Goal: Find specific page/section: Find specific page/section

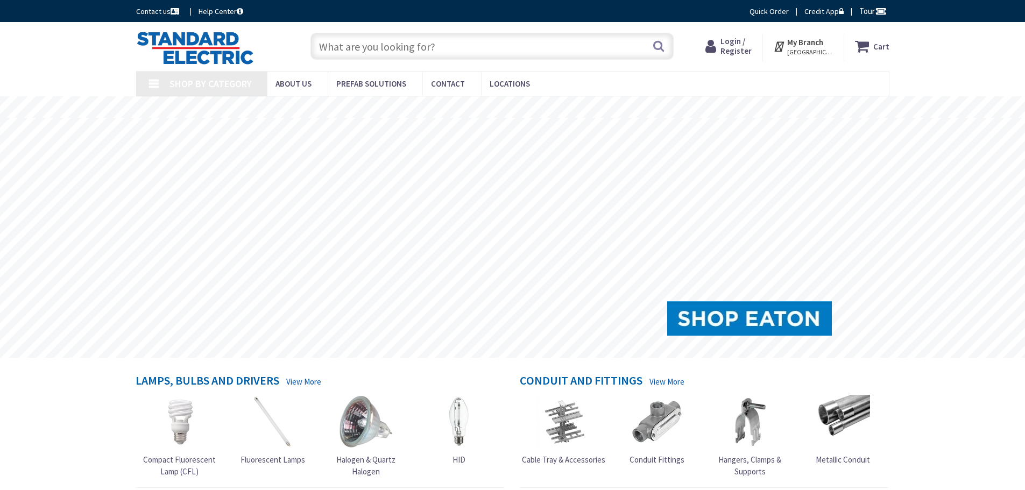
click at [403, 46] on input "text" at bounding box center [491, 46] width 363 height 27
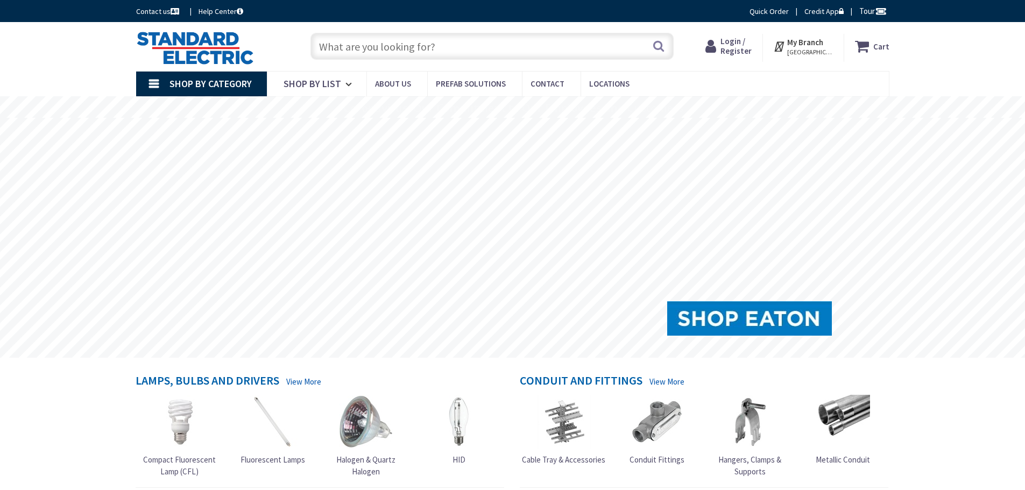
paste input "STHL-HPSERIES2"
type input "STHL-HPSERIES2"
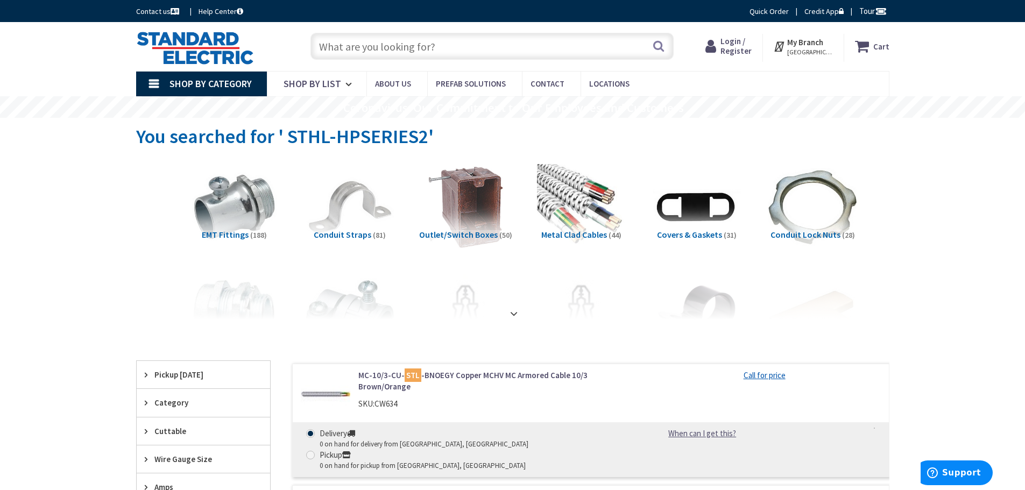
click at [396, 55] on input "text" at bounding box center [491, 46] width 363 height 27
paste input "STHL-HPSERIES2"
type input "STHL-HPSERIES2"
click at [325, 48] on input "text" at bounding box center [491, 46] width 363 height 27
paste input "STHL-HPSERIES2"
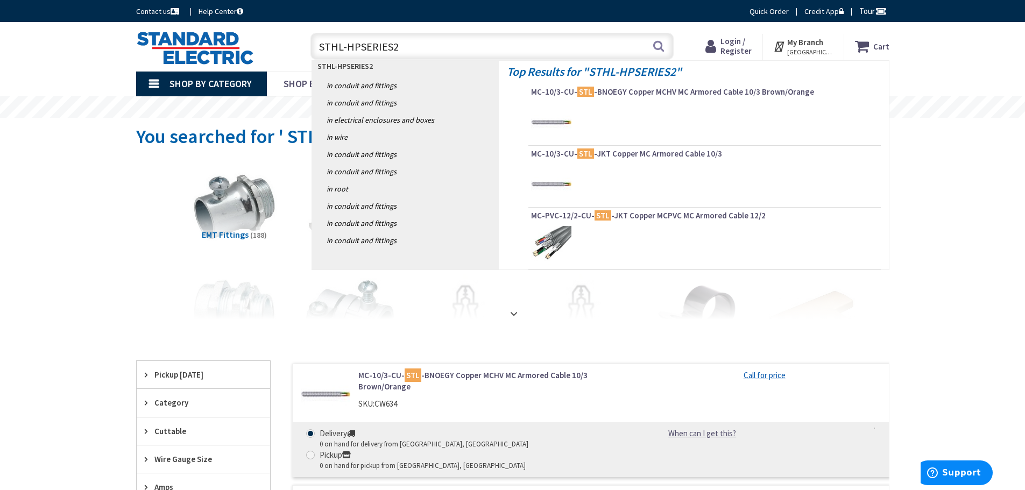
type input "STHL-HPSERIES2"
